Goal: Transaction & Acquisition: Purchase product/service

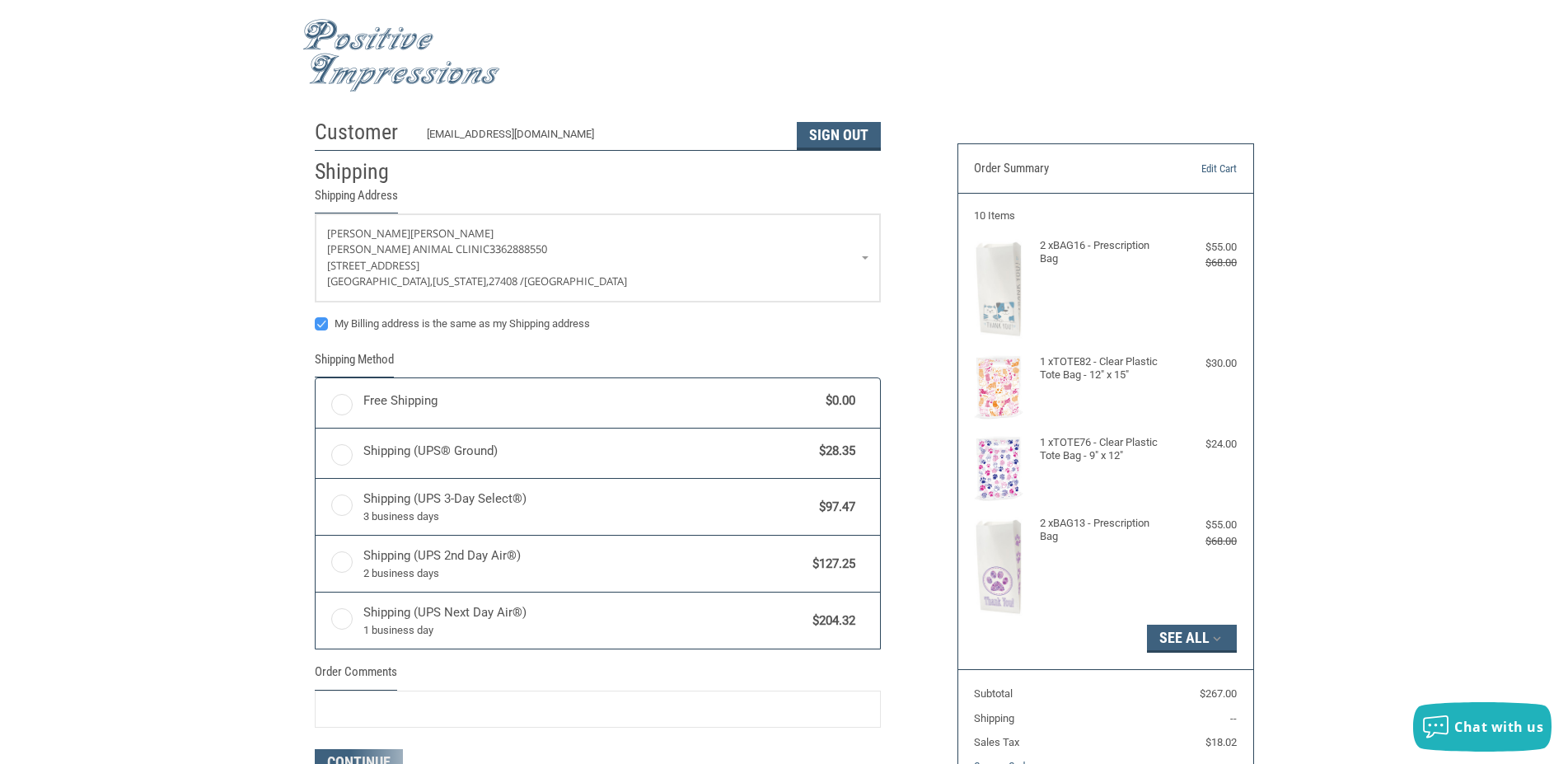
radio input "true"
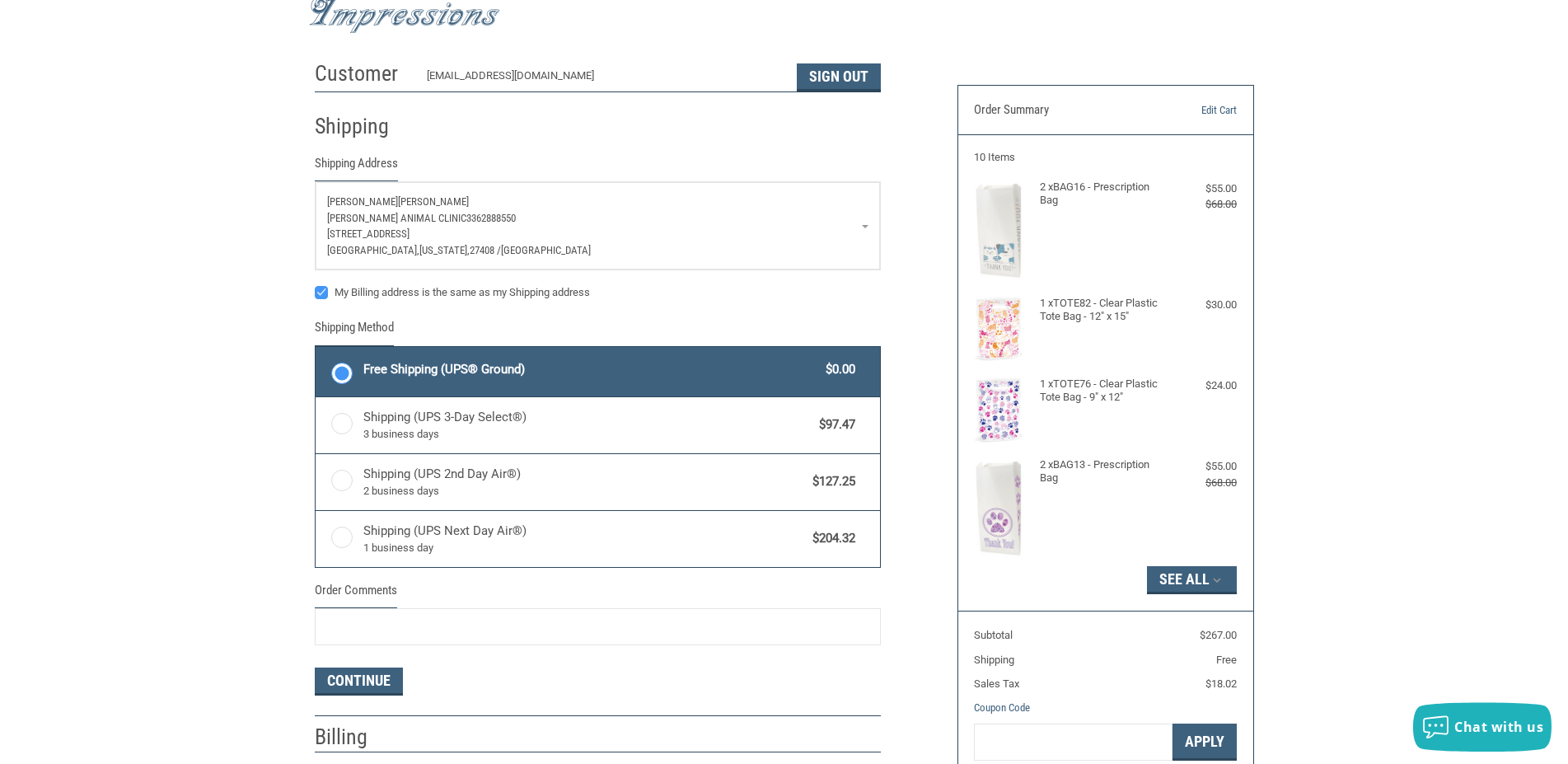
scroll to position [84, 0]
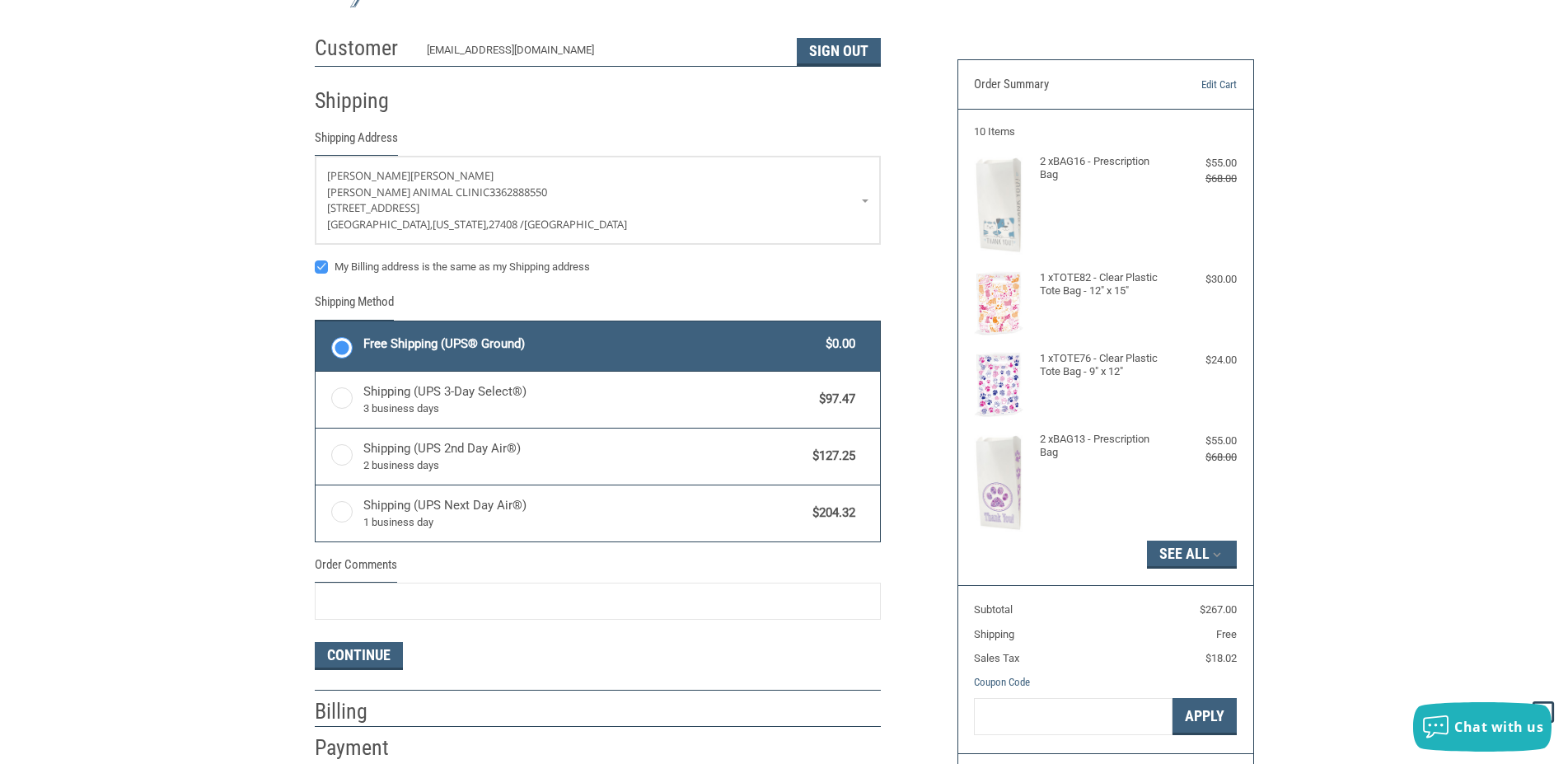
click at [319, 268] on label "My Billing address is the same as my Shipping address" at bounding box center [598, 267] width 566 height 13
click at [316, 260] on input "My Billing address is the same as my Shipping address" at bounding box center [315, 259] width 1 height 1
checkbox input "false"
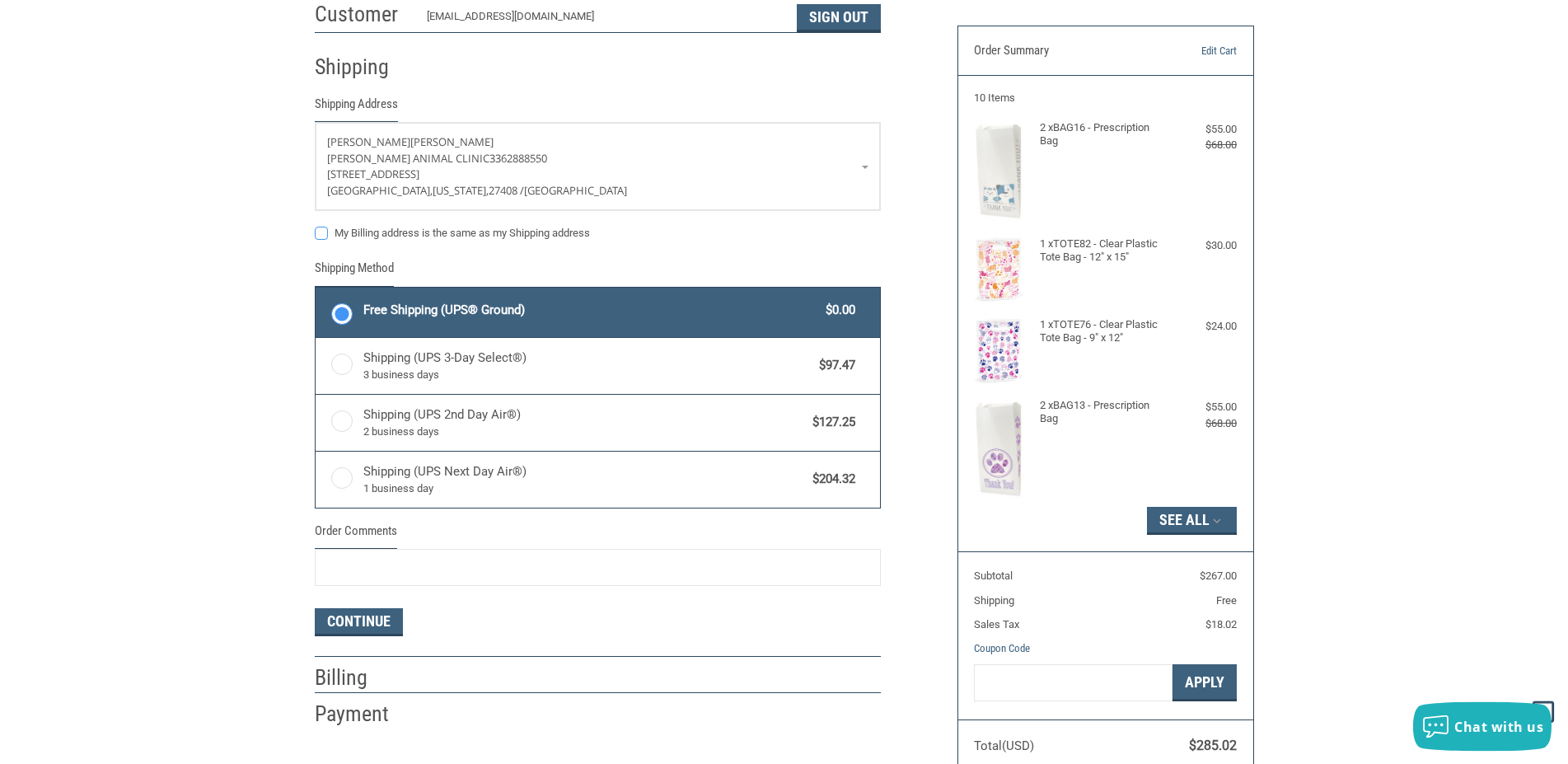
scroll to position [168, 0]
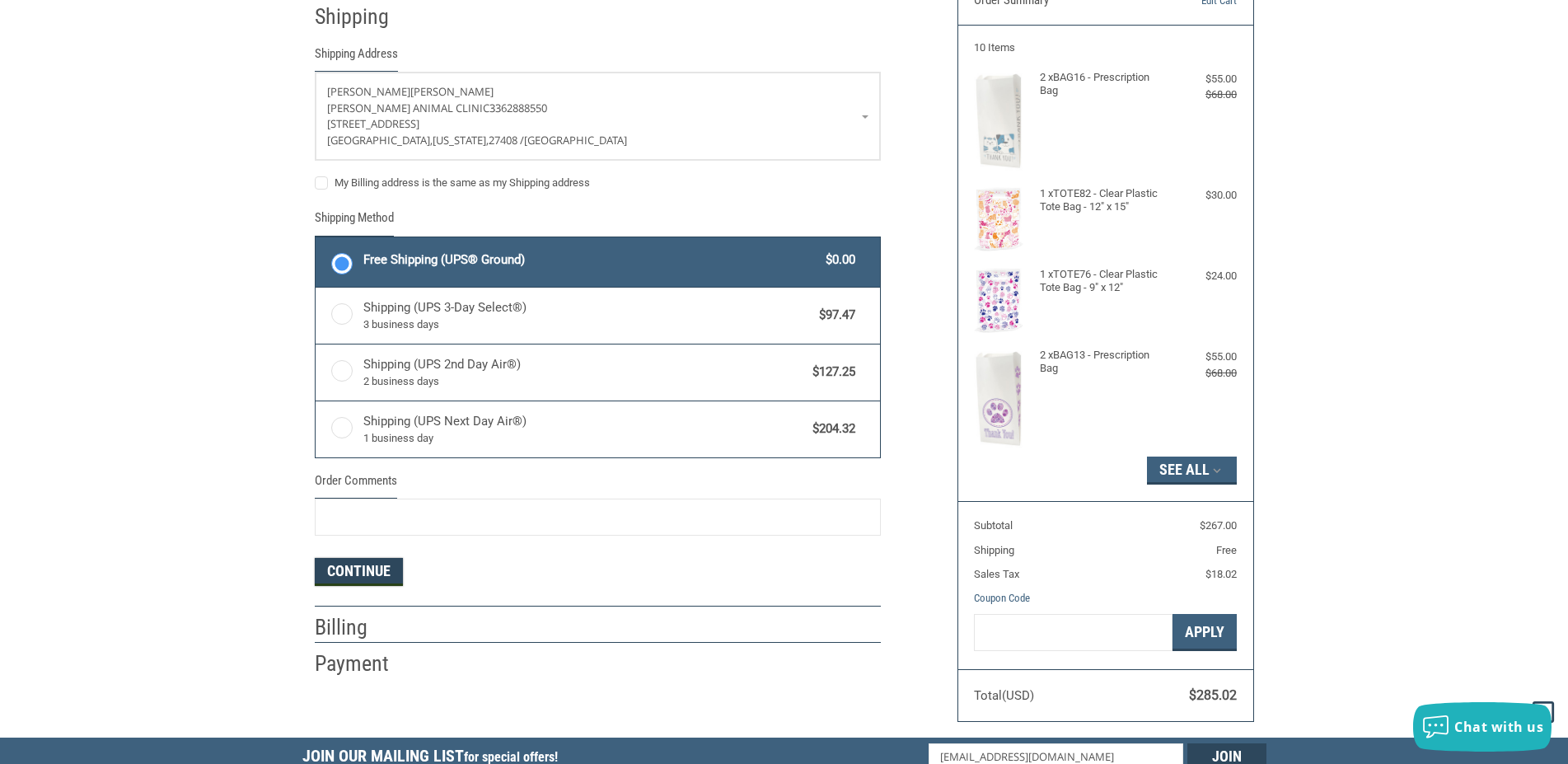
click at [373, 574] on button "Continue" at bounding box center [359, 572] width 88 height 28
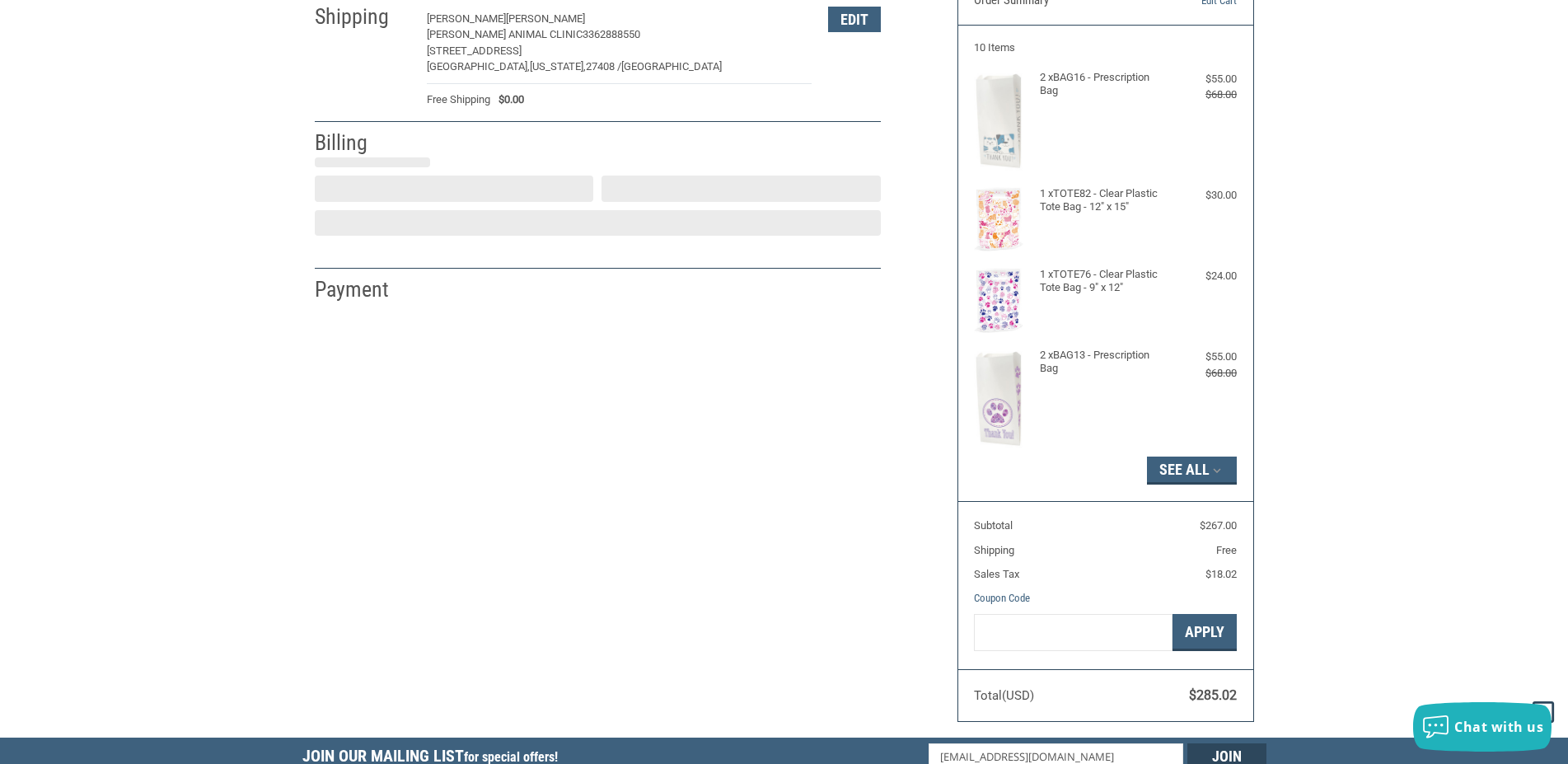
select select "US"
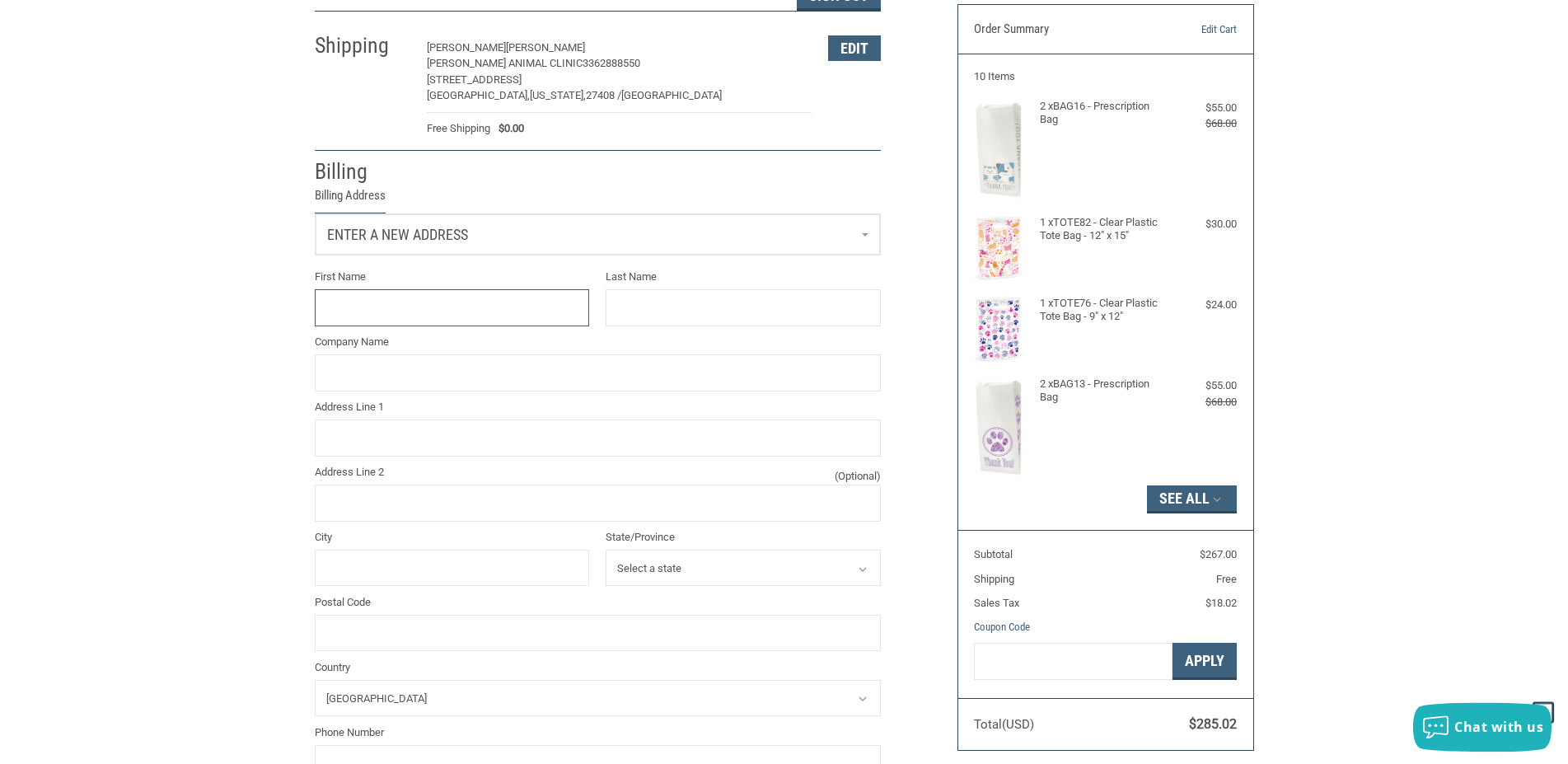
scroll to position [139, 0]
click at [406, 242] on span "Enter a new address" at bounding box center [397, 235] width 141 height 17
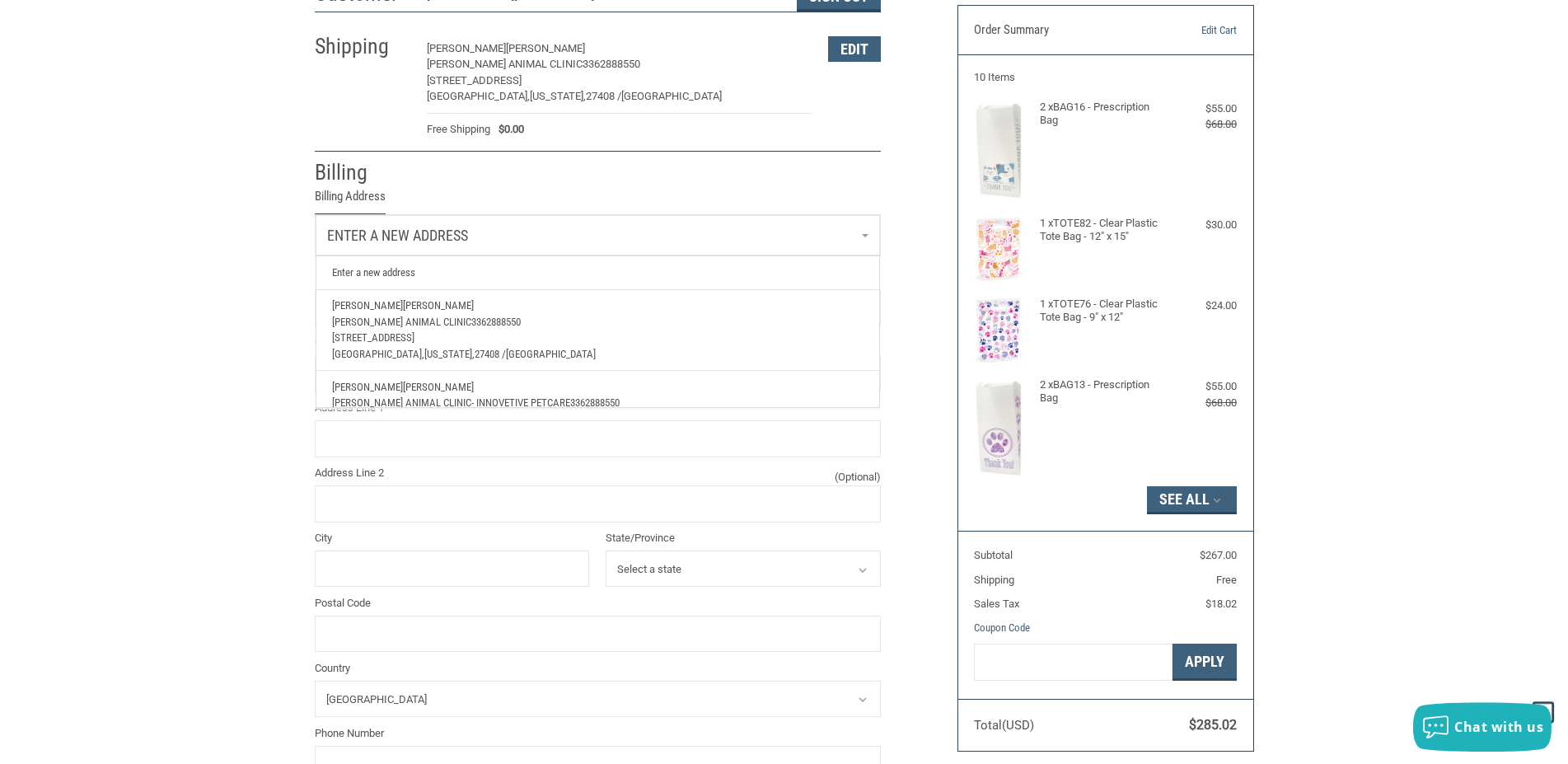
click at [260, 299] on div "Customer [EMAIL_ADDRESS][DOMAIN_NAME] Sign Out Shipping [PERSON_NAME] Animal Cl…" at bounding box center [784, 455] width 1568 height 964
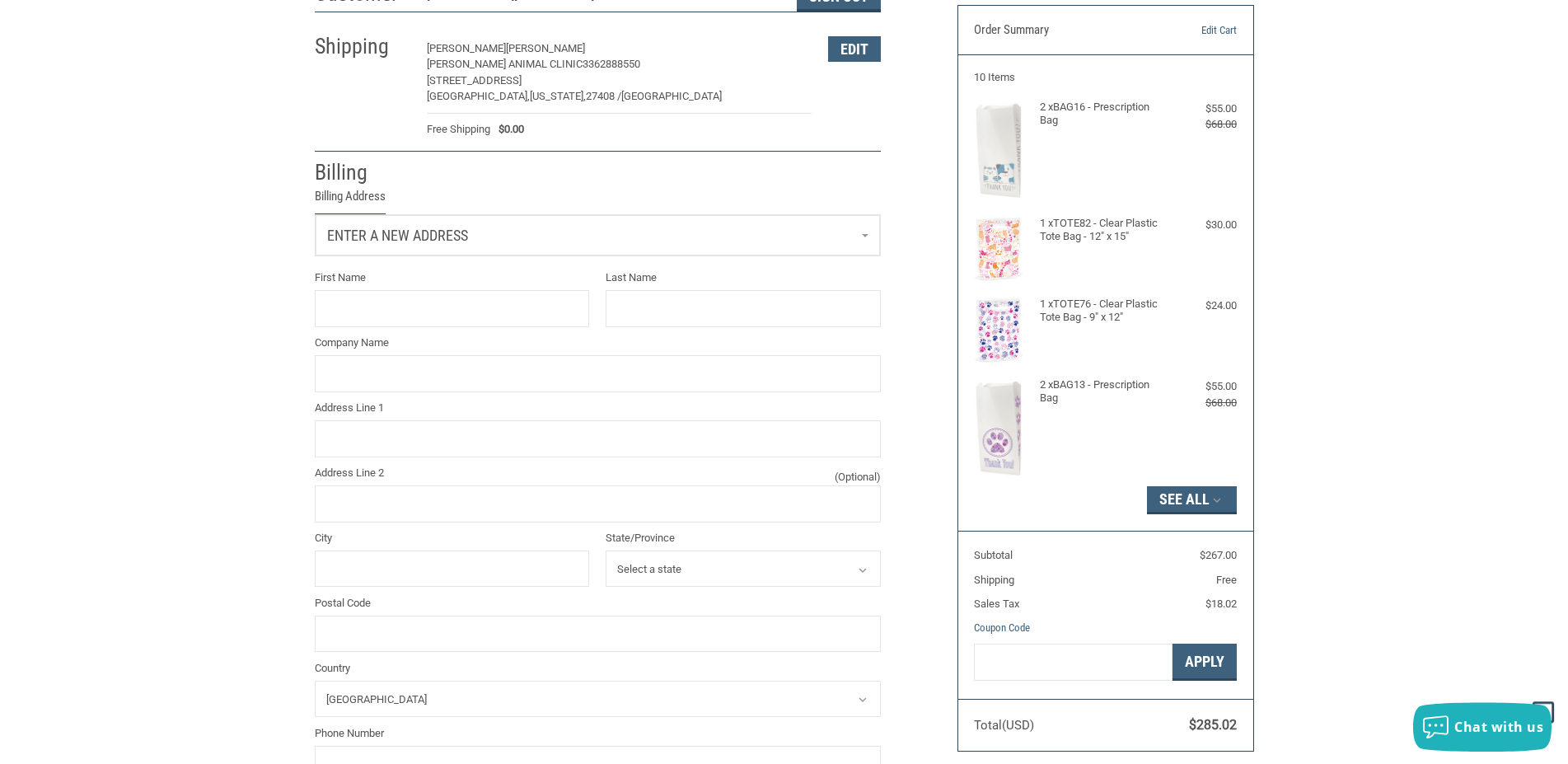
click at [406, 236] on span "Enter a new address" at bounding box center [397, 235] width 141 height 17
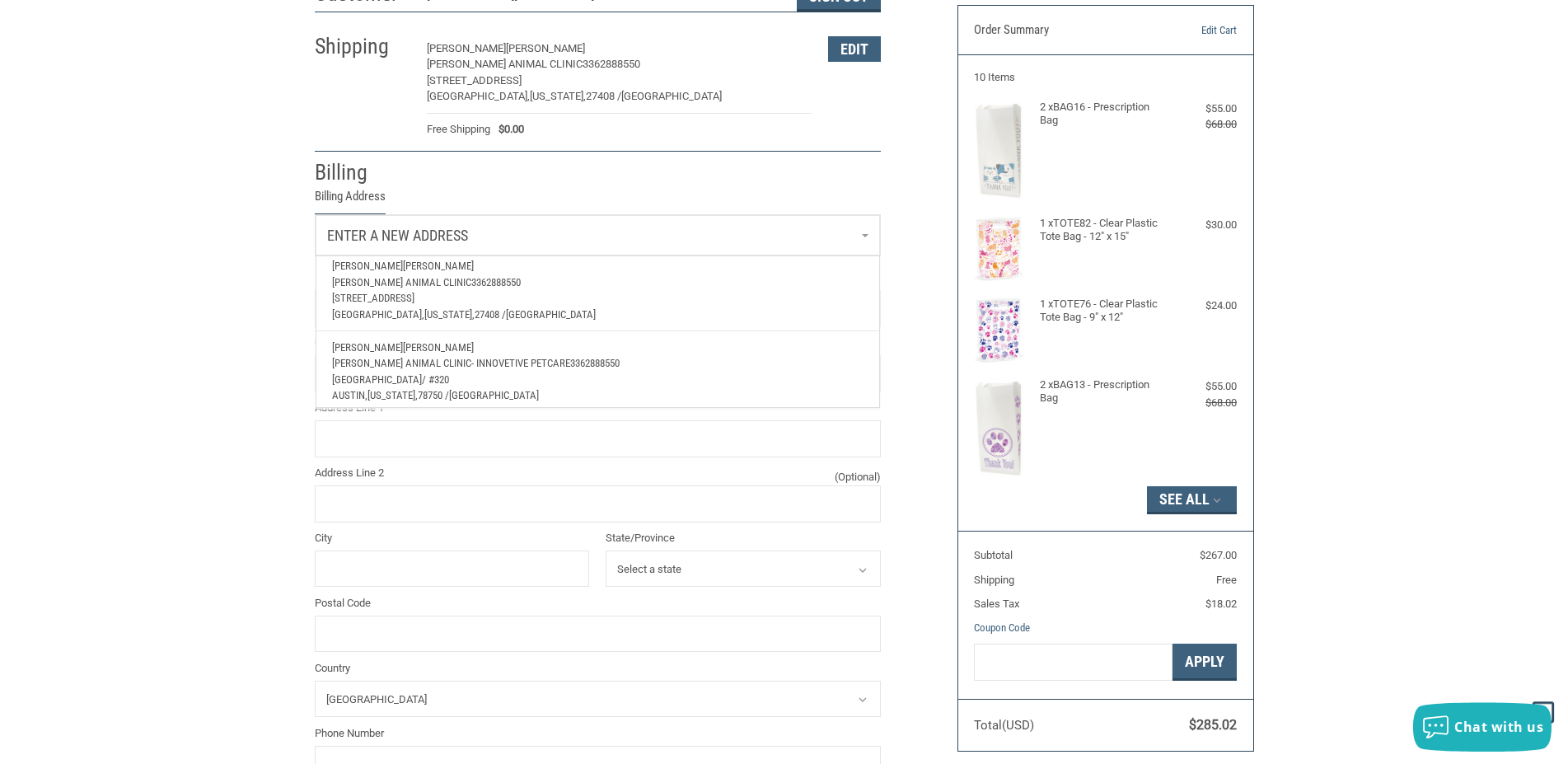
scroll to position [62, 0]
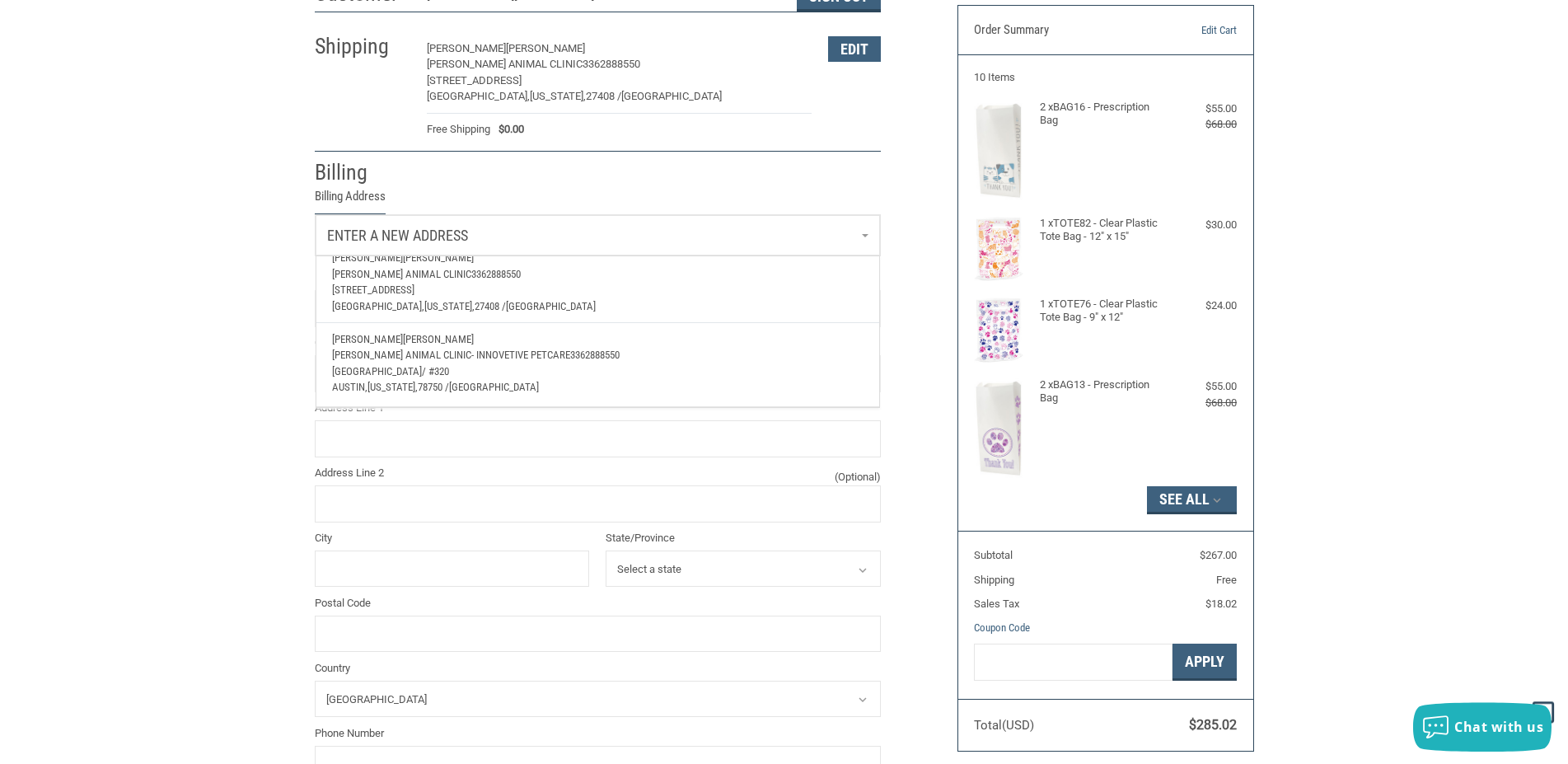
click at [399, 349] on span "[PERSON_NAME] Animal Clinic- Innovetive Petcare" at bounding box center [450, 355] width 238 height 12
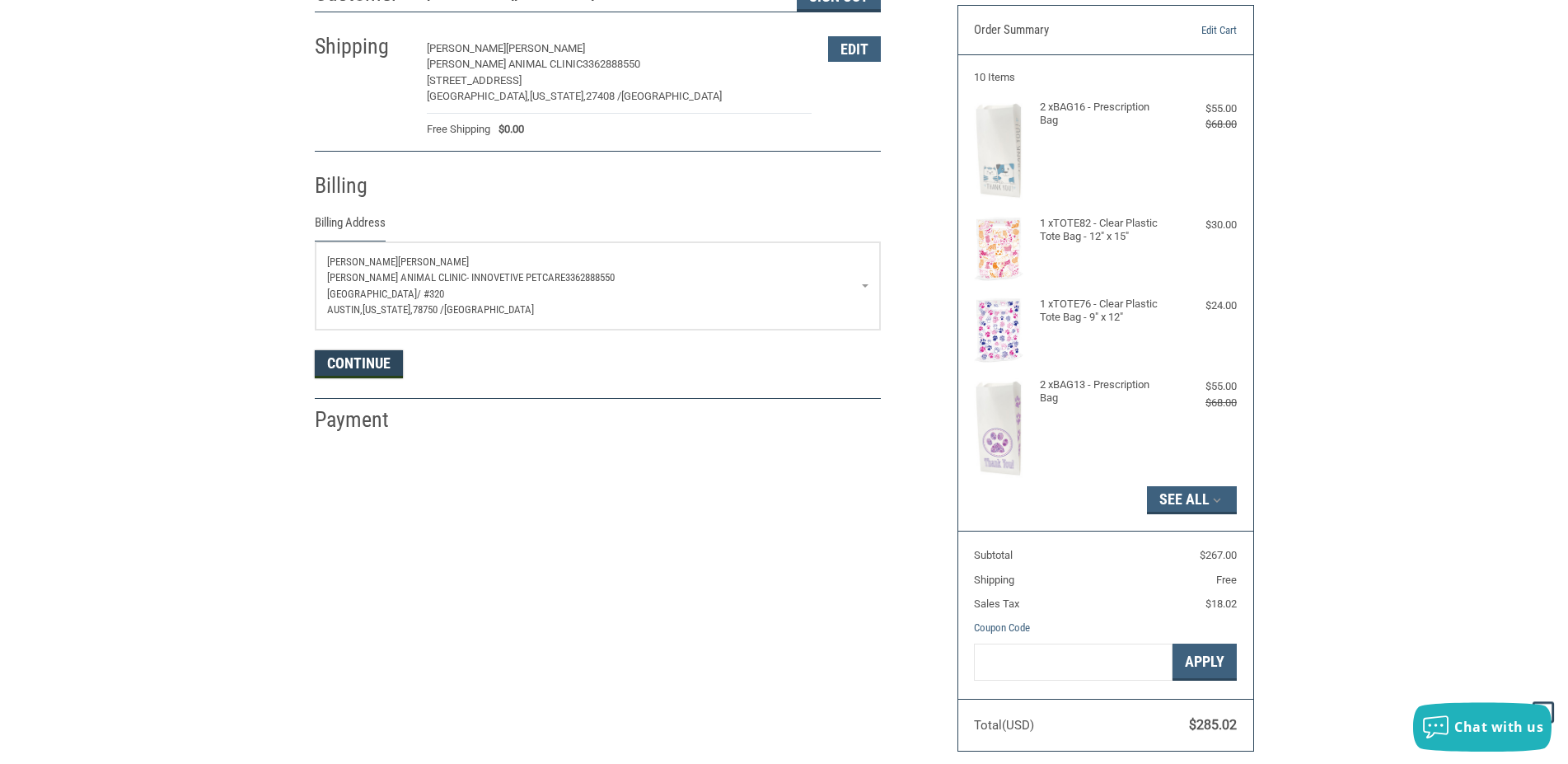
click at [362, 373] on button "Continue" at bounding box center [359, 363] width 88 height 28
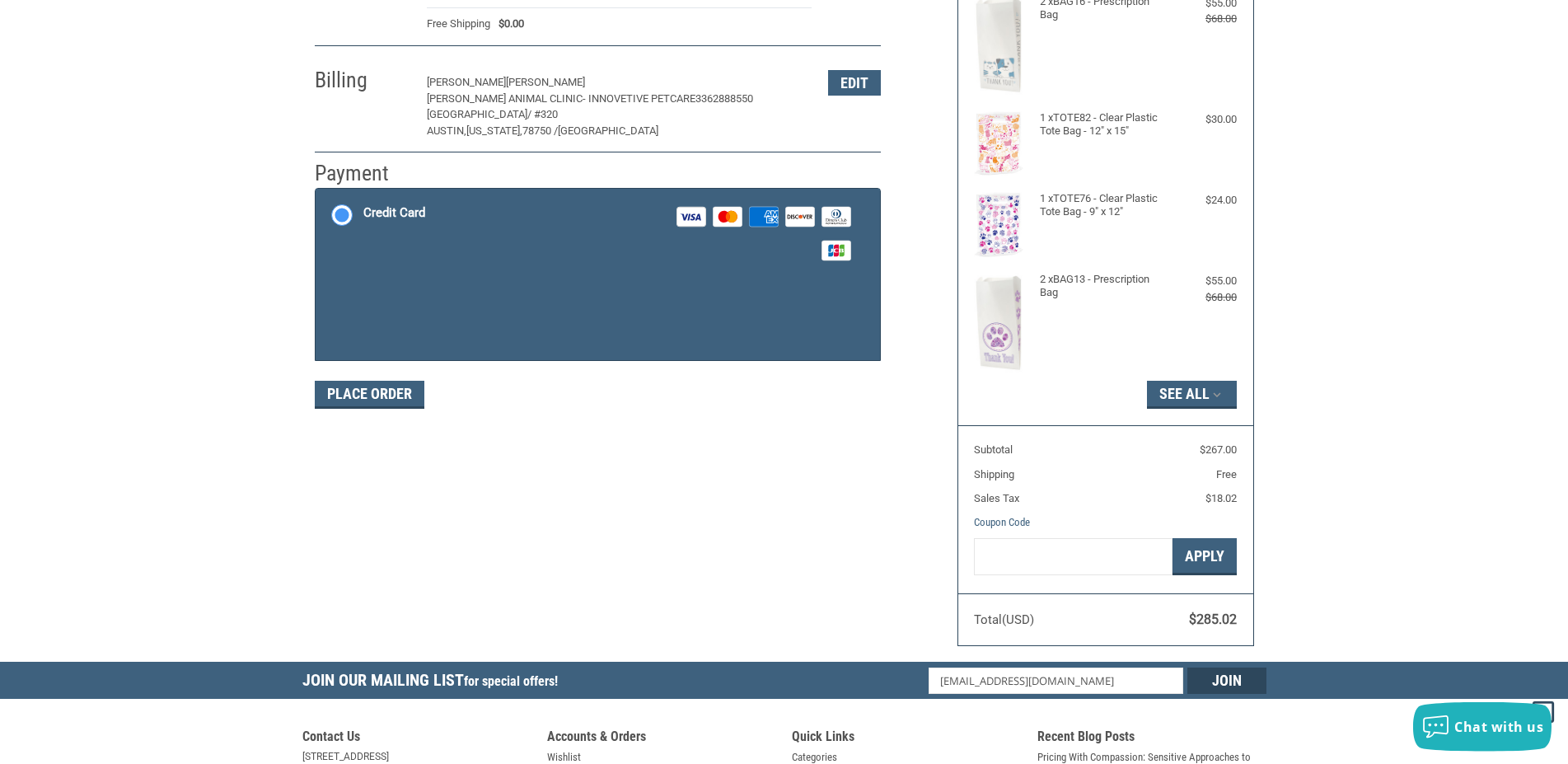
scroll to position [245, 0]
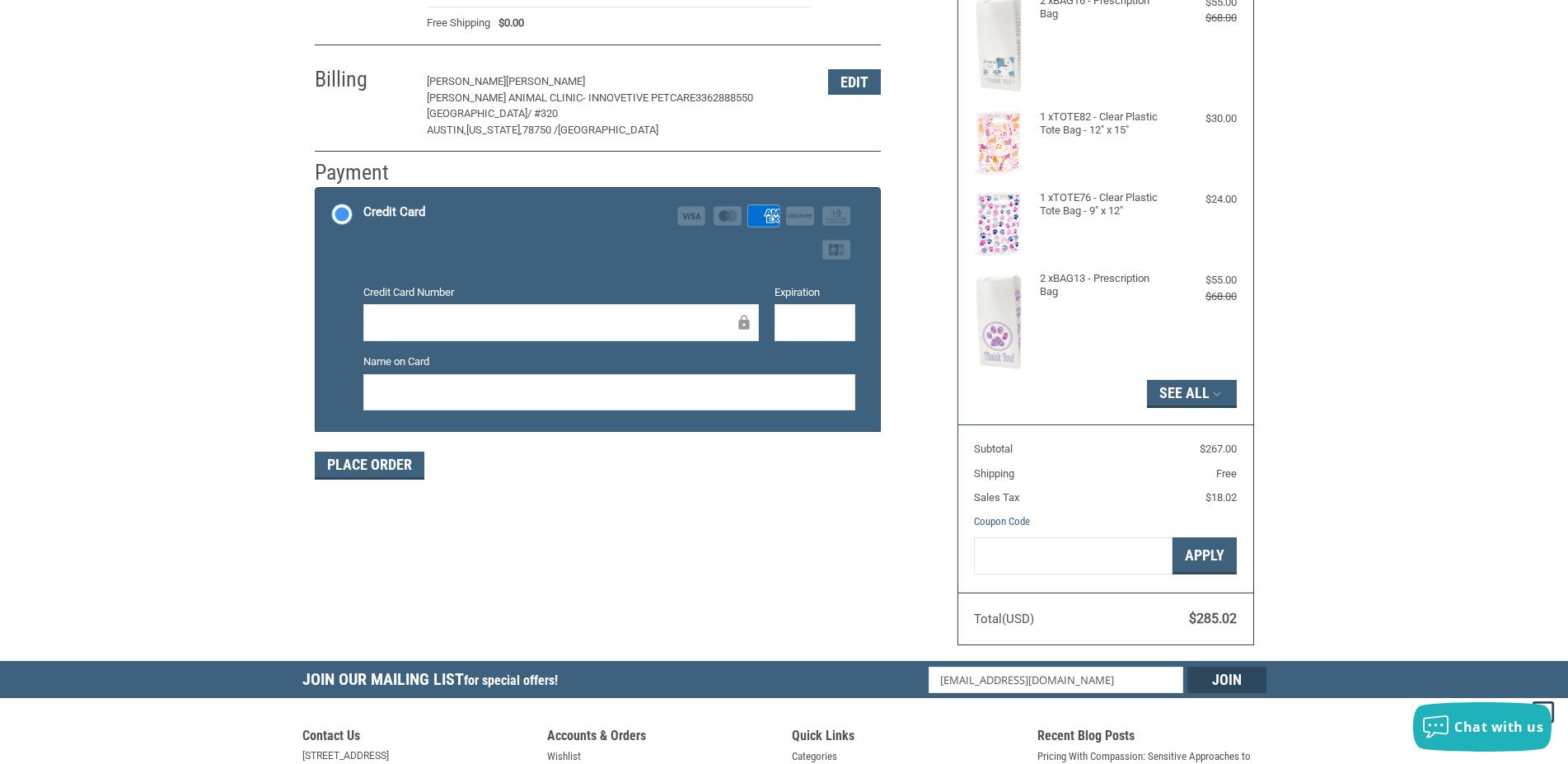
click at [785, 320] on div at bounding box center [815, 322] width 80 height 37
click at [375, 472] on button "Place Order" at bounding box center [369, 465] width 110 height 28
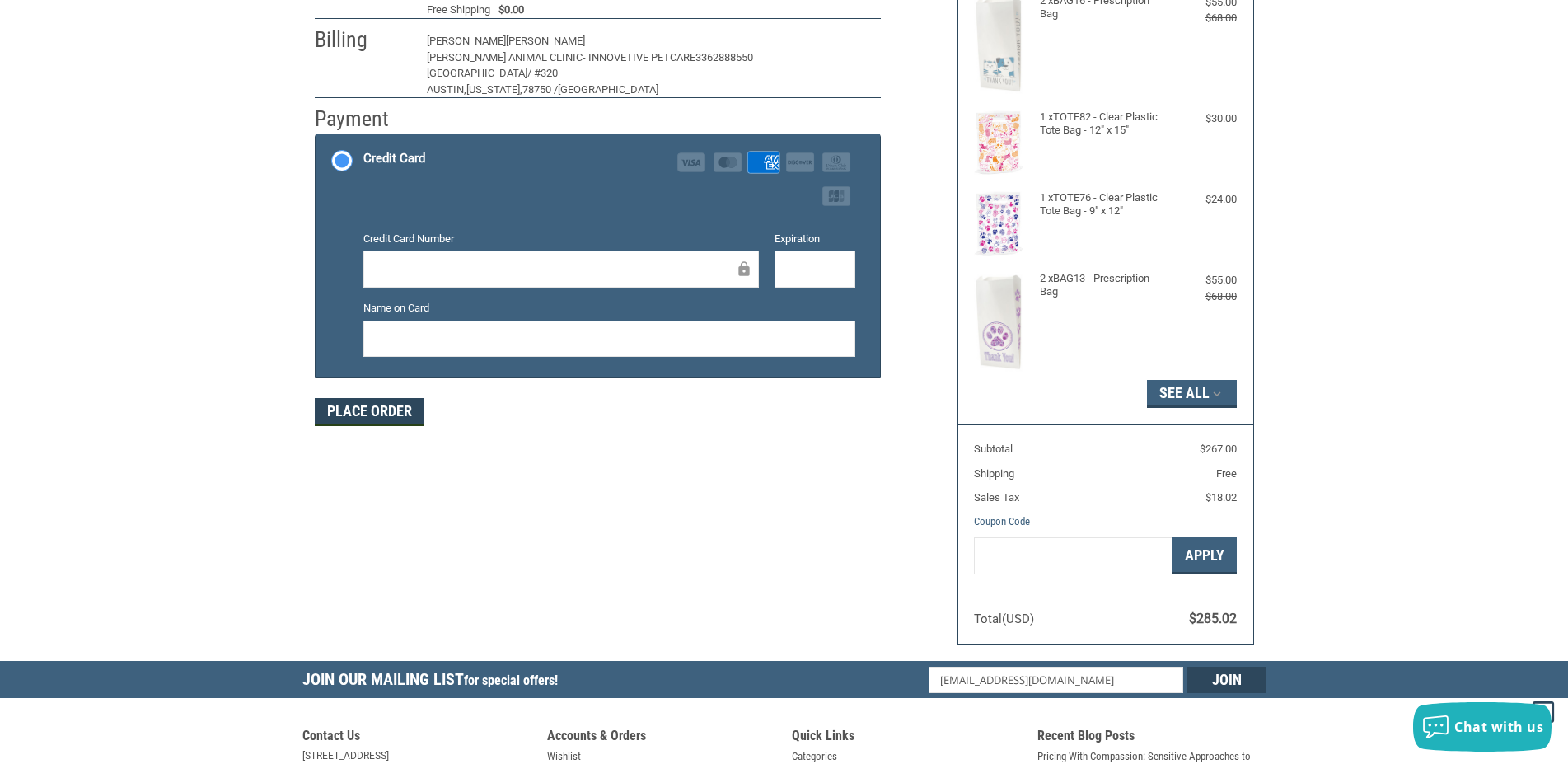
scroll to position [185, 0]
